Goal: Download file/media

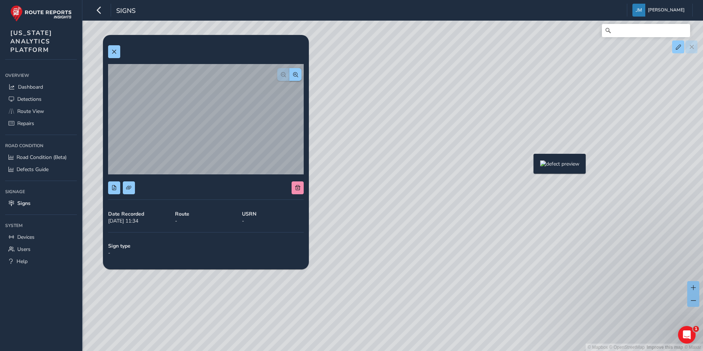
click at [529, 166] on div "© Mapbox © OpenStreetMap Improve this map © Maxar" at bounding box center [351, 175] width 703 height 351
click at [513, 177] on div "© Mapbox © OpenStreetMap Improve this map © Maxar" at bounding box center [351, 175] width 703 height 351
click at [397, 64] on div "© Mapbox © OpenStreetMap Improve this map © Maxar" at bounding box center [351, 175] width 703 height 351
click at [528, 164] on div "© Mapbox © OpenStreetMap Improve this map © Maxar" at bounding box center [351, 175] width 703 height 351
click at [129, 190] on span at bounding box center [128, 187] width 5 height 5
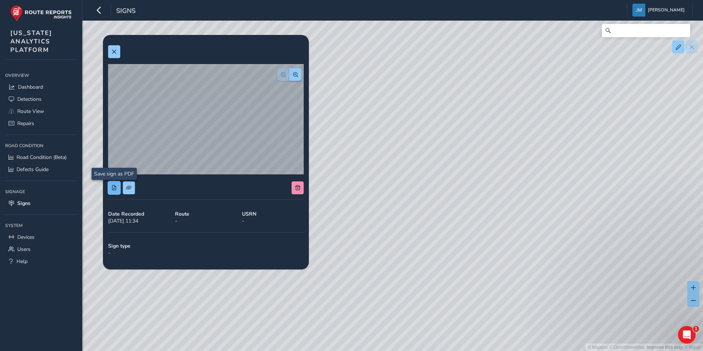
click at [115, 187] on span at bounding box center [113, 187] width 5 height 5
click at [574, 326] on div "© Mapbox © OpenStreetMap Improve this map © Maxar" at bounding box center [351, 175] width 703 height 351
click at [514, 182] on div "© Mapbox © OpenStreetMap Improve this map © Maxar" at bounding box center [351, 175] width 703 height 351
click at [452, 159] on div "© Mapbox © OpenStreetMap Improve this map © Maxar" at bounding box center [351, 175] width 703 height 351
drag, startPoint x: 515, startPoint y: 209, endPoint x: 433, endPoint y: 193, distance: 83.6
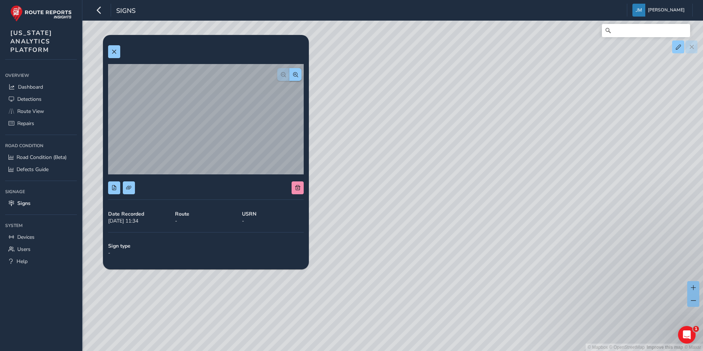
click at [433, 193] on div "© Mapbox © OpenStreetMap Improve this map © Maxar" at bounding box center [351, 175] width 703 height 351
drag, startPoint x: 485, startPoint y: 149, endPoint x: 411, endPoint y: 224, distance: 105.9
click at [411, 224] on div "© Mapbox © OpenStreetMap Improve this map © Maxar" at bounding box center [351, 175] width 703 height 351
click at [396, 188] on div "© Mapbox © OpenStreetMap Improve this map © Maxar" at bounding box center [351, 175] width 703 height 351
drag, startPoint x: 514, startPoint y: 125, endPoint x: 487, endPoint y: 193, distance: 73.3
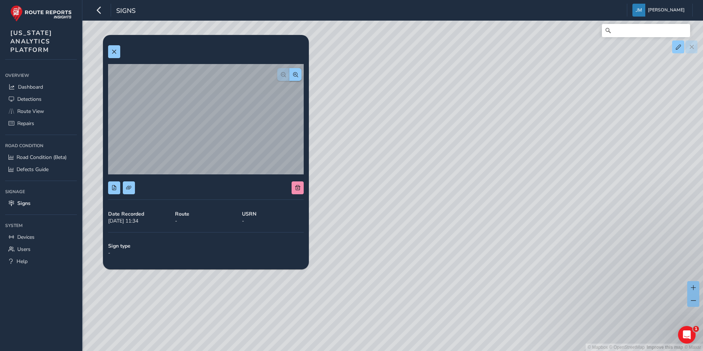
click at [494, 195] on div "© Mapbox © OpenStreetMap Improve this map © Maxar" at bounding box center [351, 175] width 703 height 351
